Goal: Task Accomplishment & Management: Complete application form

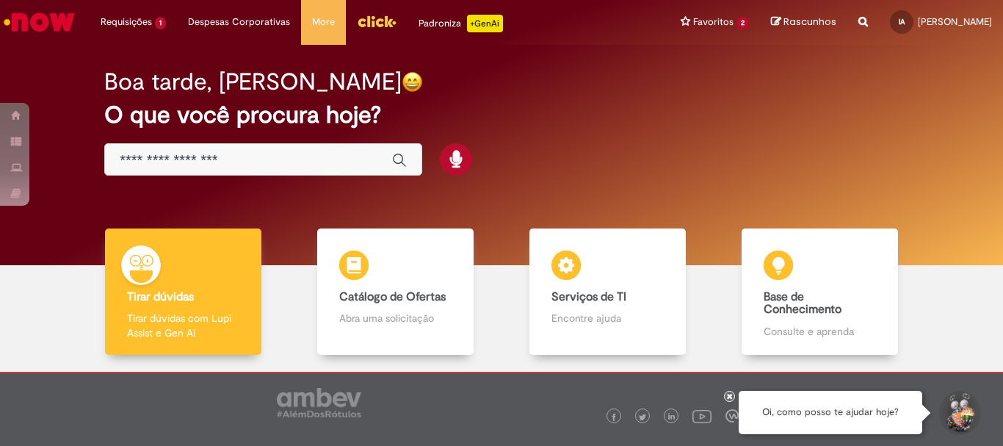
click at [35, 24] on img "Ir para a Homepage" at bounding box center [39, 21] width 76 height 29
click at [357, 18] on img "Menu Cabeçalho" at bounding box center [377, 21] width 40 height 22
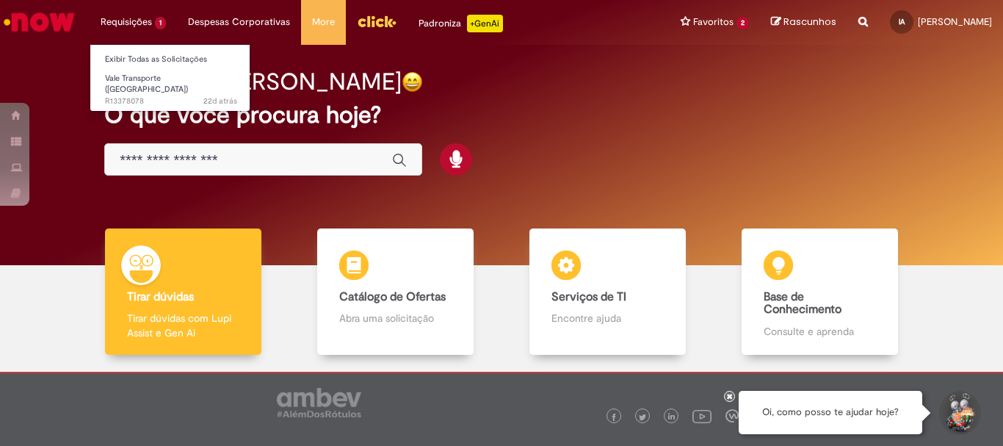
click at [100, 10] on li "Requisições 1 Exibir Todas as Solicitações Vale Transporte (VT) 22d atrás 22 di…" at bounding box center [133, 22] width 87 height 44
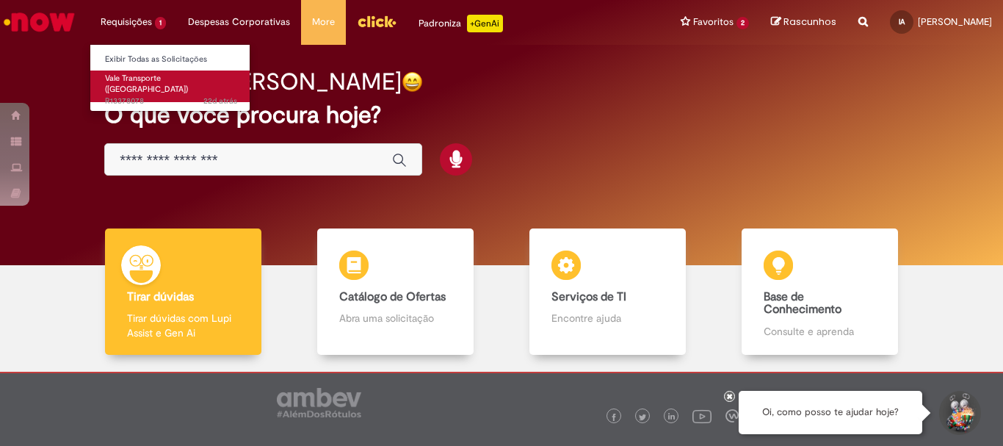
click at [129, 81] on span "Vale Transporte ([GEOGRAPHIC_DATA])" at bounding box center [146, 84] width 83 height 23
click at [129, 76] on span "Vale Transporte ([GEOGRAPHIC_DATA])" at bounding box center [146, 84] width 83 height 23
